Goal: Task Accomplishment & Management: Use online tool/utility

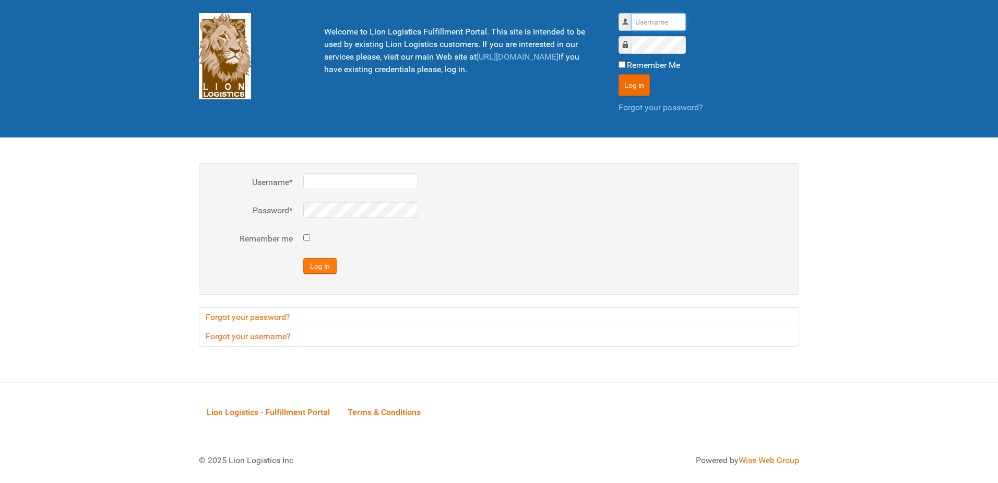
type input "al"
click at [318, 269] on button "Log in" at bounding box center [319, 266] width 33 height 16
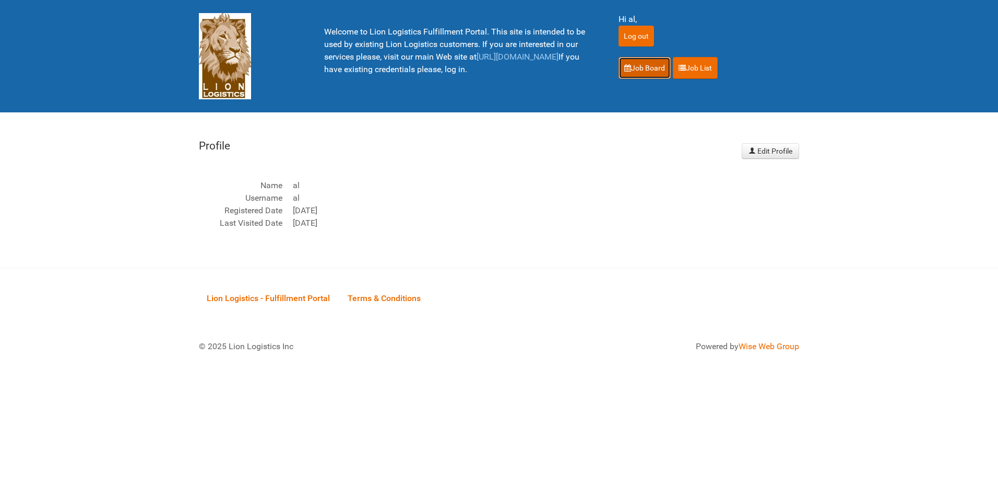
click at [633, 63] on link "Job Board" at bounding box center [645, 68] width 52 height 22
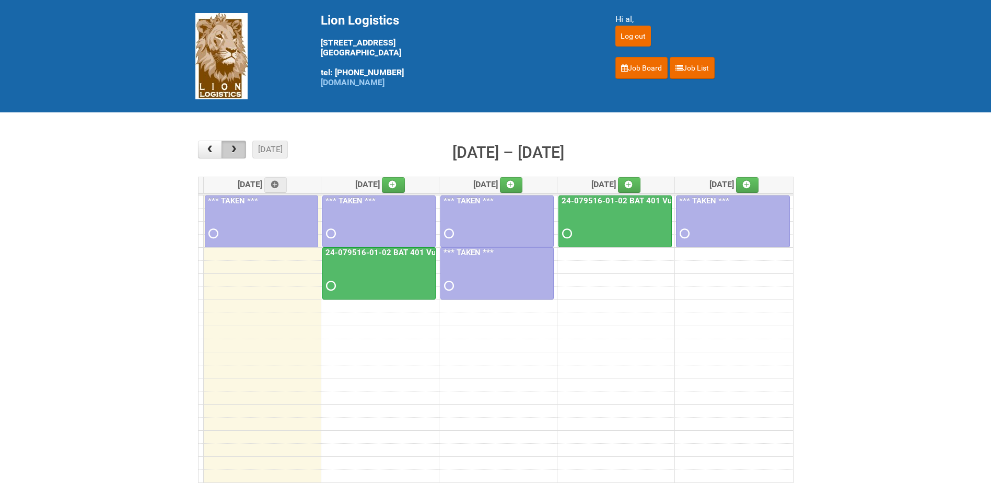
click at [238, 155] on button "button" at bounding box center [233, 149] width 25 height 18
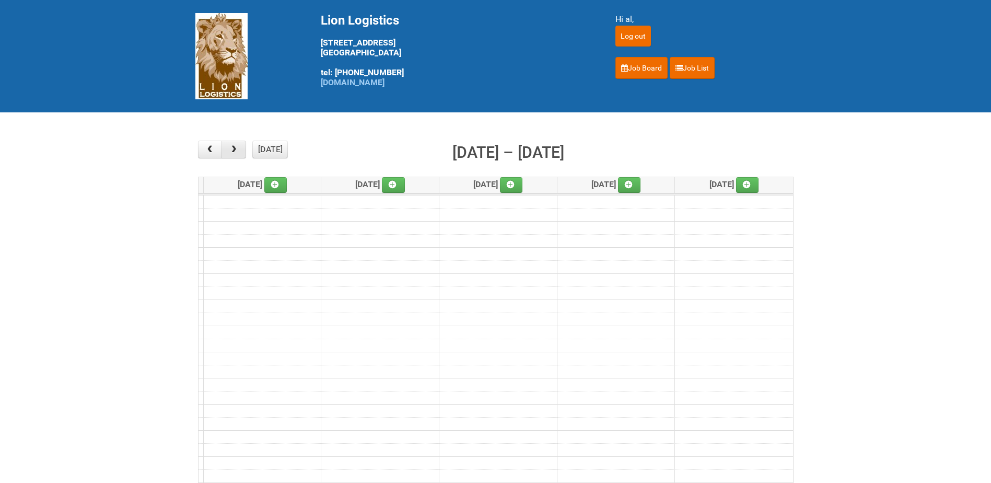
click at [238, 155] on button "button" at bounding box center [233, 149] width 25 height 18
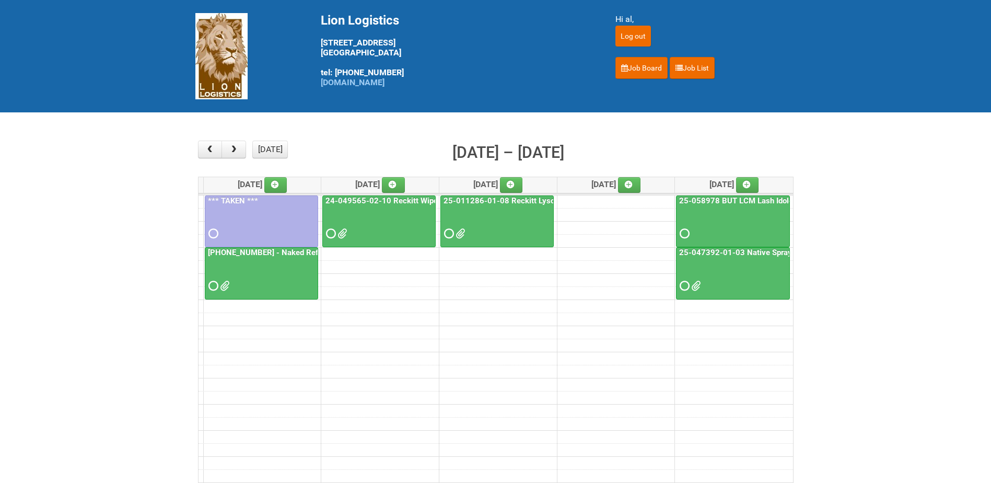
click at [254, 278] on div at bounding box center [261, 277] width 111 height 34
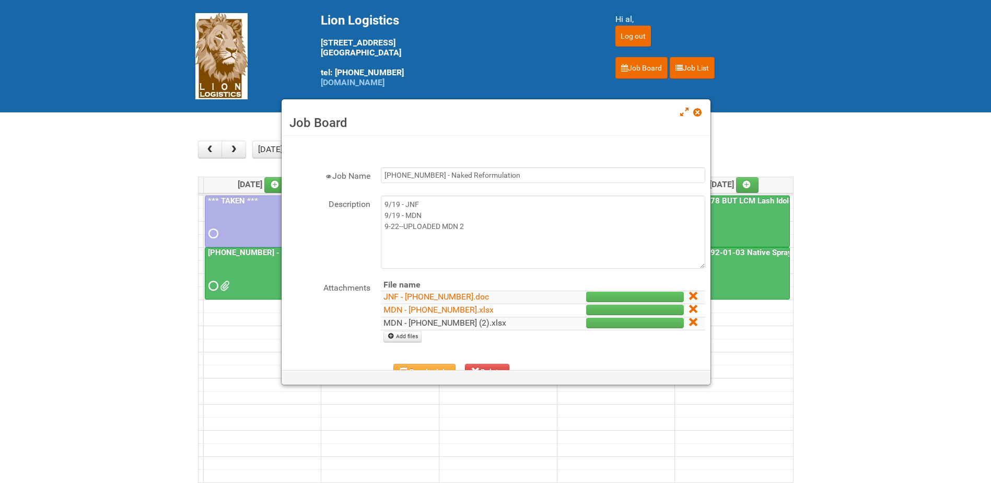
click at [448, 324] on link "MDN - 25-055556-01 (2).xlsx" at bounding box center [444, 323] width 123 height 10
click at [696, 115] on span at bounding box center [696, 112] width 7 height 7
